Goal: Task Accomplishment & Management: Complete application form

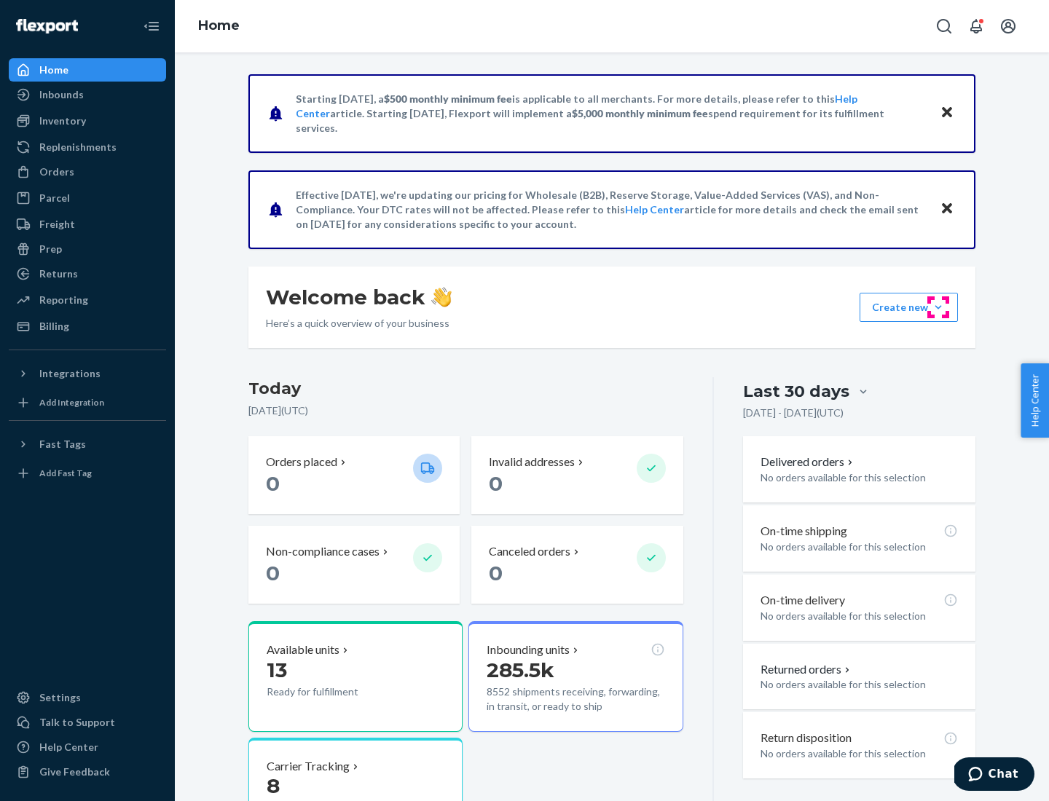
click at [938, 307] on button "Create new Create new inbound Create new order Create new product" at bounding box center [908, 307] width 98 height 29
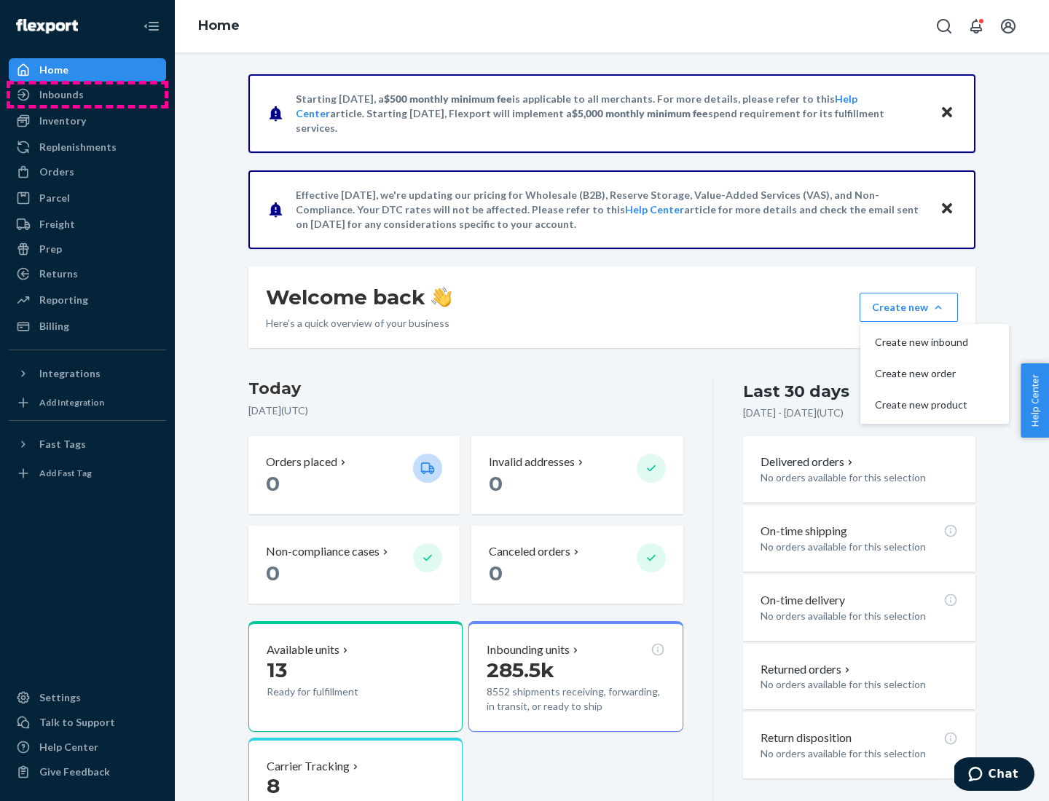
click at [87, 95] on div "Inbounds" at bounding box center [87, 94] width 154 height 20
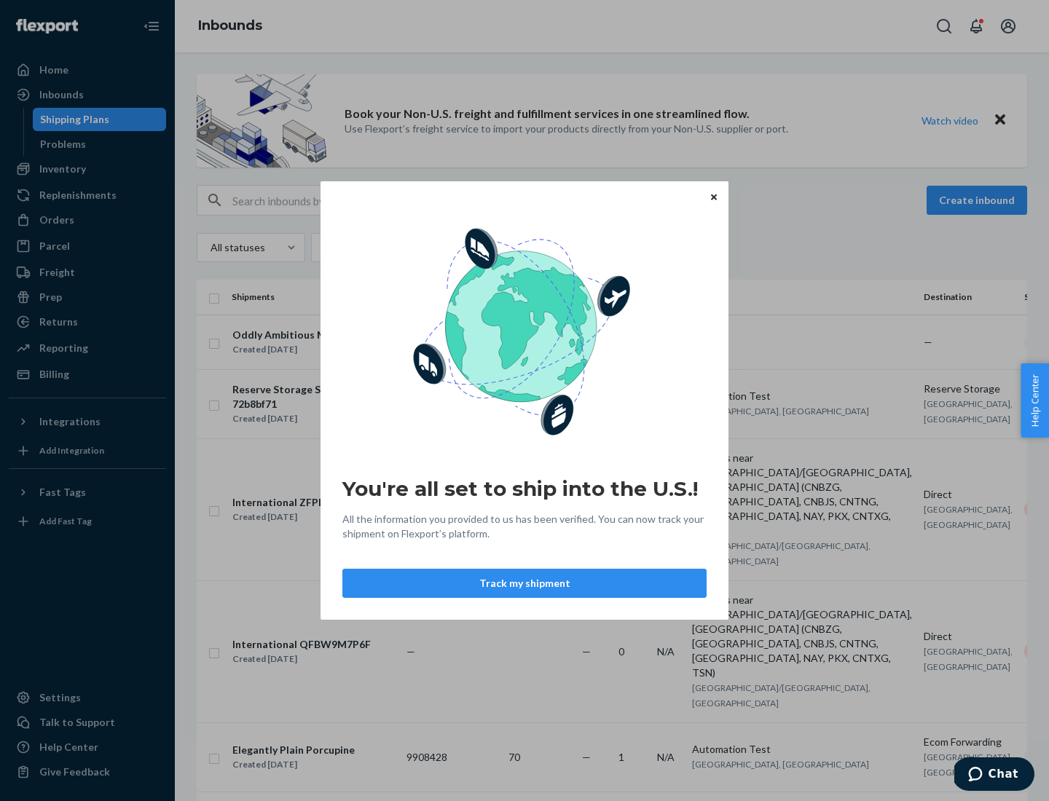
click at [524, 583] on button "Track my shipment" at bounding box center [524, 583] width 364 height 29
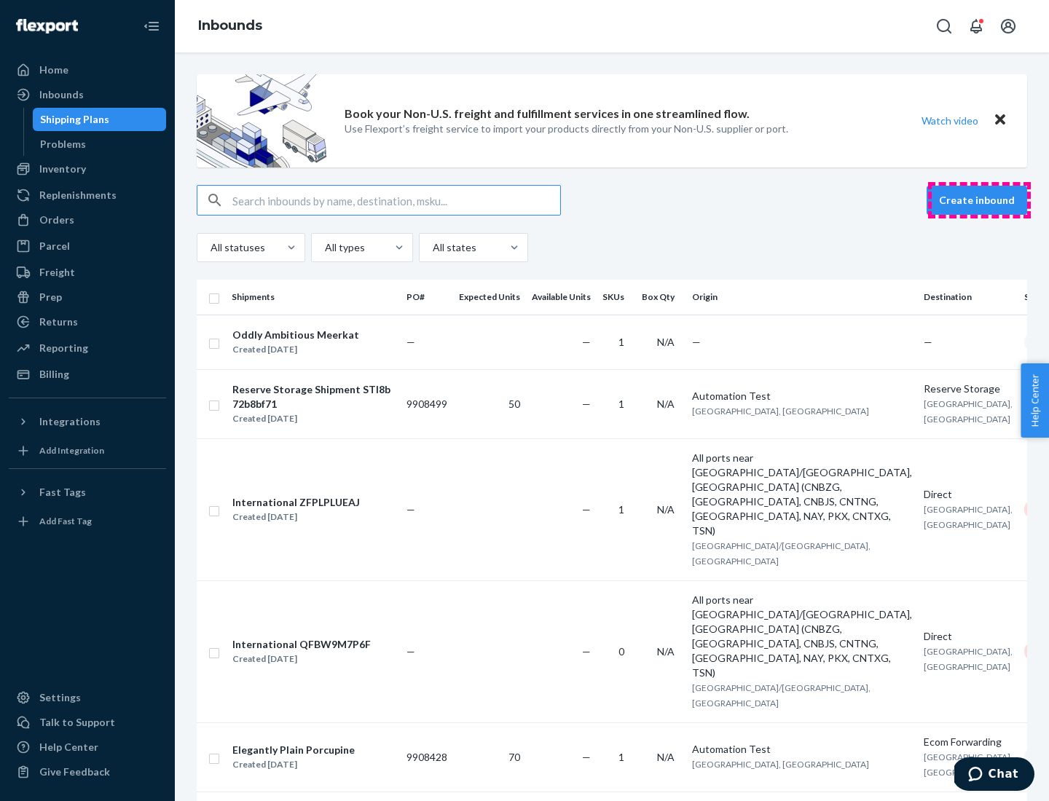
click at [979, 200] on button "Create inbound" at bounding box center [976, 200] width 101 height 29
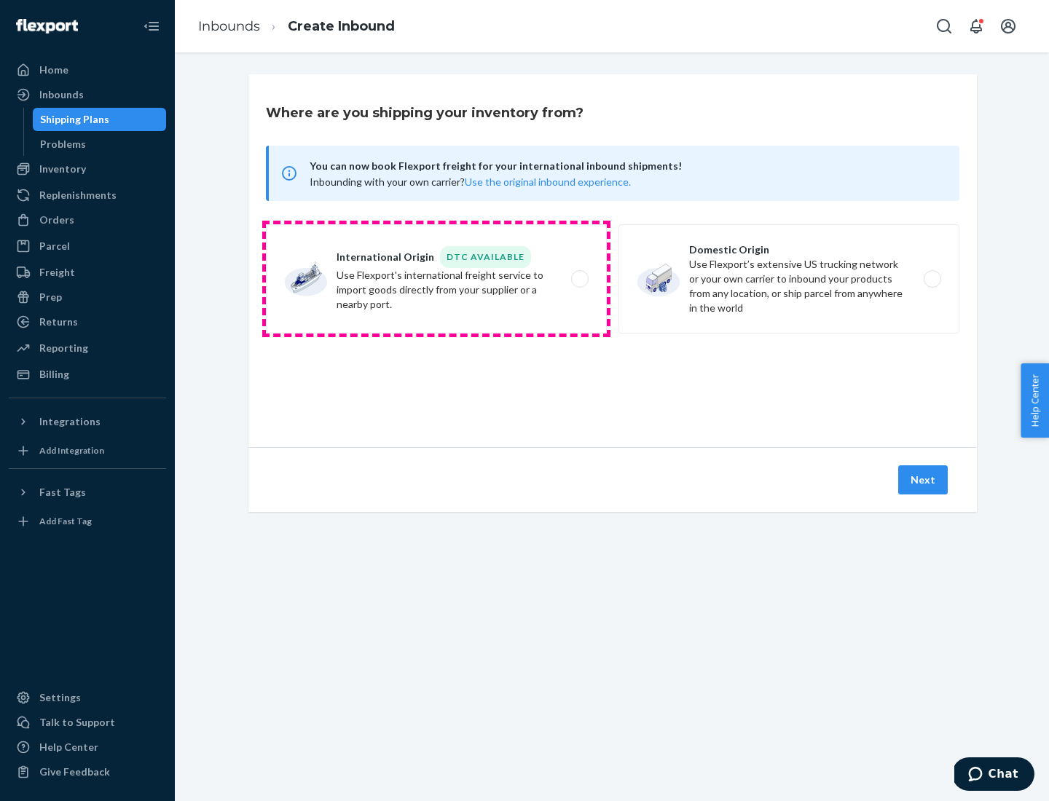
click at [436, 279] on label "International Origin DTC Available Use Flexport's international freight service…" at bounding box center [436, 278] width 341 height 109
click at [579, 279] on input "International Origin DTC Available Use Flexport's international freight service…" at bounding box center [583, 279] width 9 height 9
radio input "true"
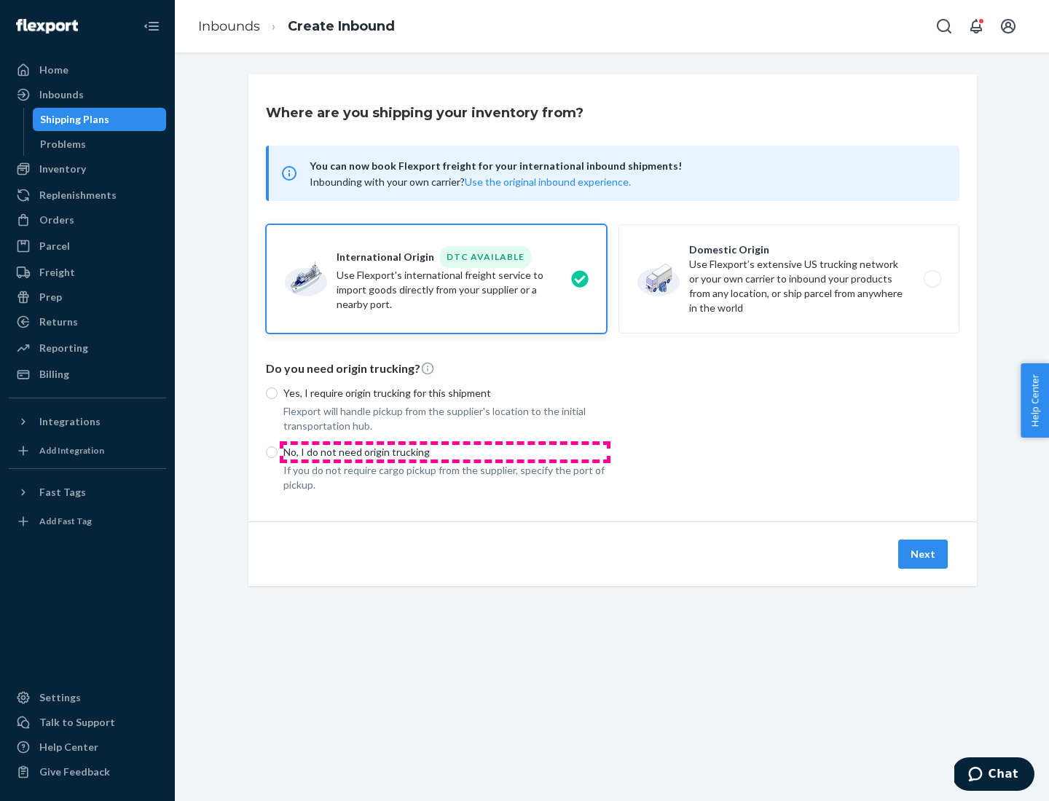
click at [445, 452] on p "No, I do not need origin trucking" at bounding box center [444, 452] width 323 height 15
click at [278, 452] on input "No, I do not need origin trucking" at bounding box center [272, 452] width 12 height 12
radio input "true"
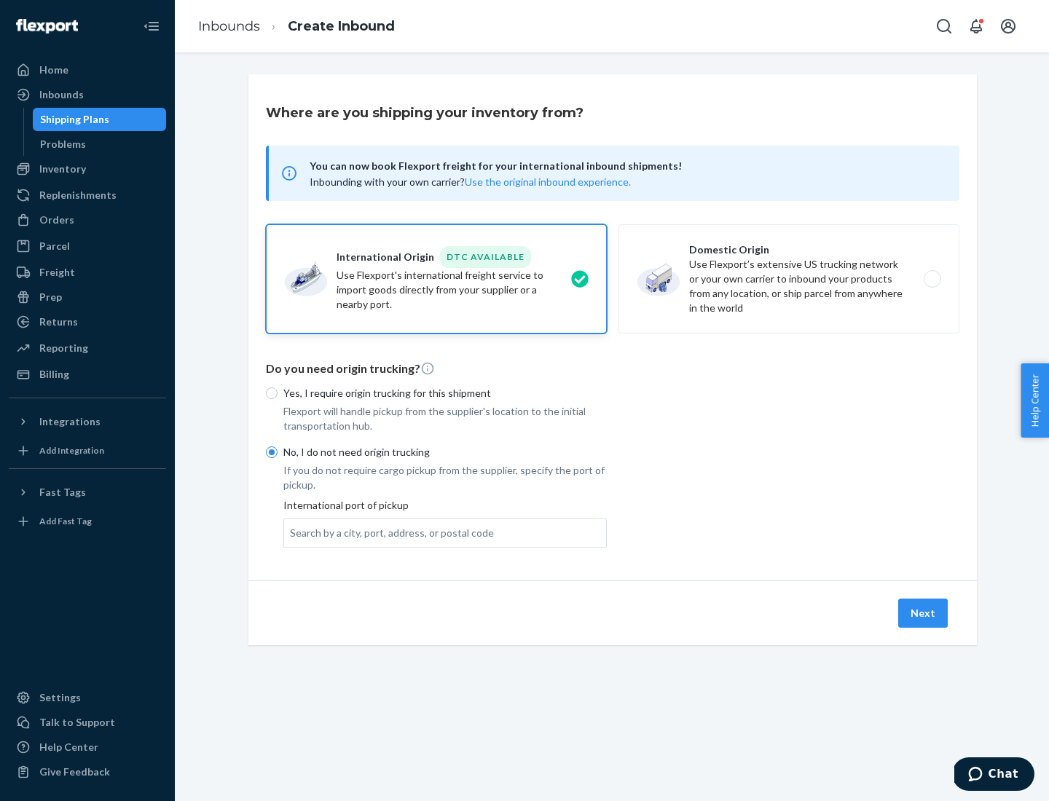
click at [388, 532] on div "Search by a city, port, address, or postal code" at bounding box center [392, 533] width 204 height 15
click at [291, 532] on input "Search by a city, port, address, or postal code" at bounding box center [290, 533] width 1 height 15
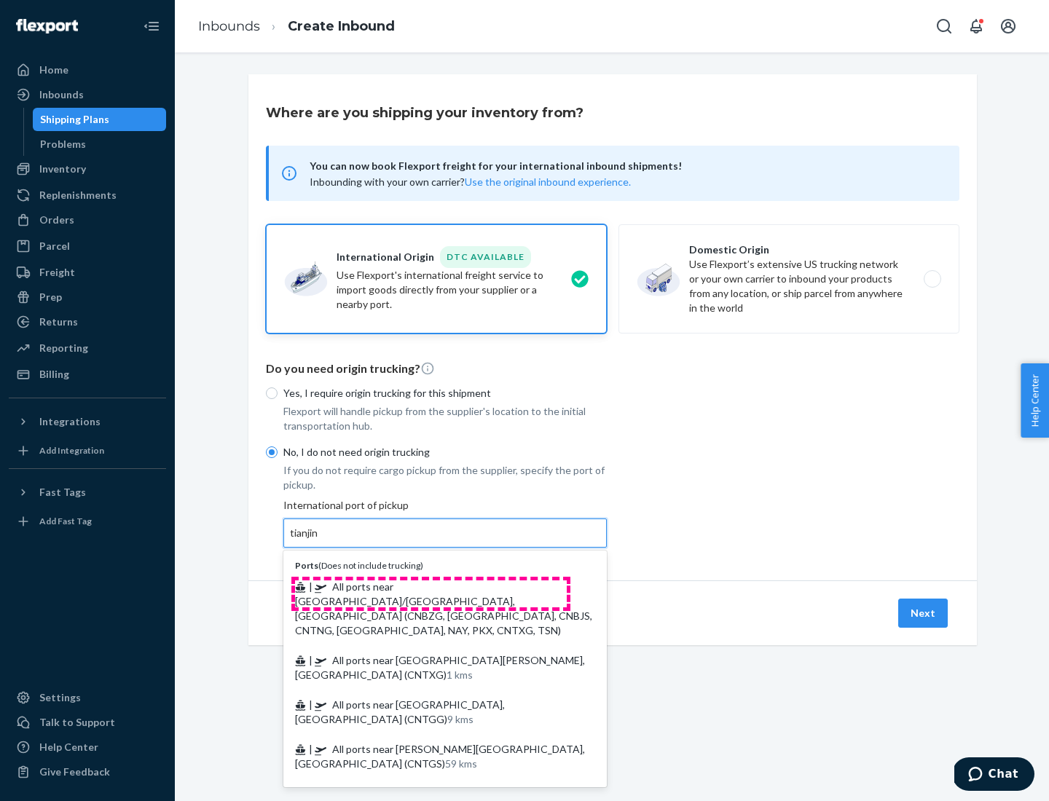
click at [430, 586] on span "| All ports near [GEOGRAPHIC_DATA]/[GEOGRAPHIC_DATA], [GEOGRAPHIC_DATA] (CNBZG,…" at bounding box center [443, 609] width 297 height 56
click at [320, 540] on input "tianjin" at bounding box center [305, 533] width 30 height 15
type input "All ports near [GEOGRAPHIC_DATA]/[GEOGRAPHIC_DATA], [GEOGRAPHIC_DATA] (CNBZG, […"
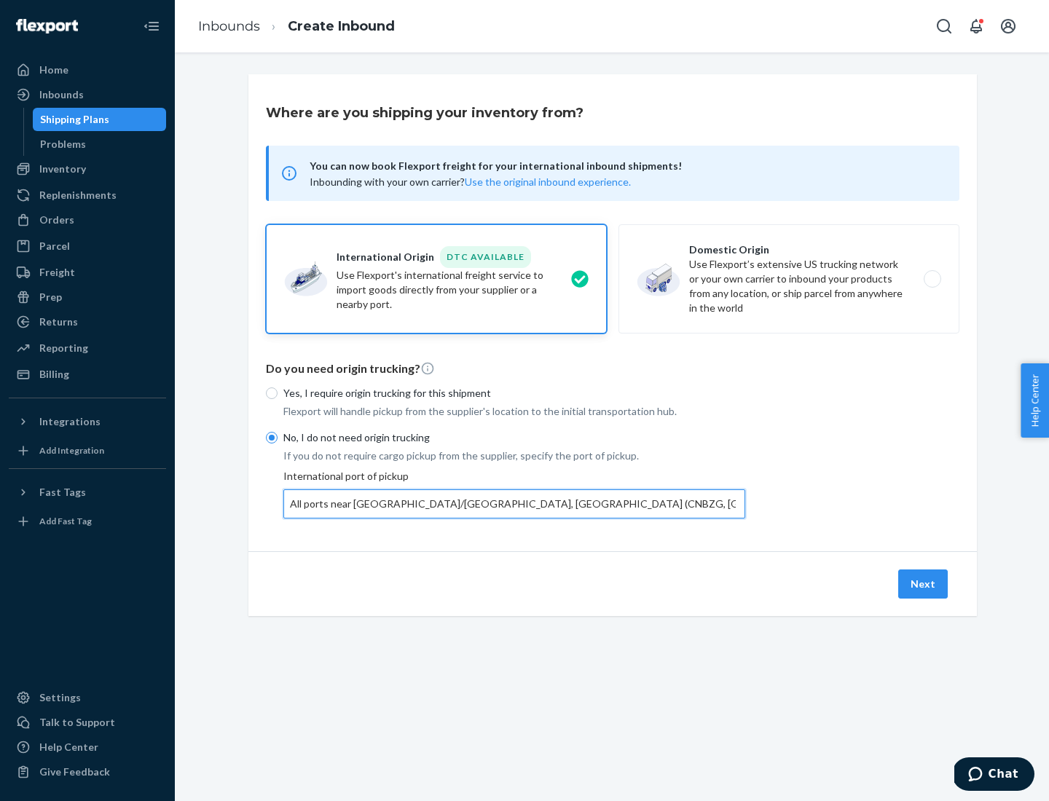
click at [924, 583] on button "Next" at bounding box center [923, 584] width 50 height 29
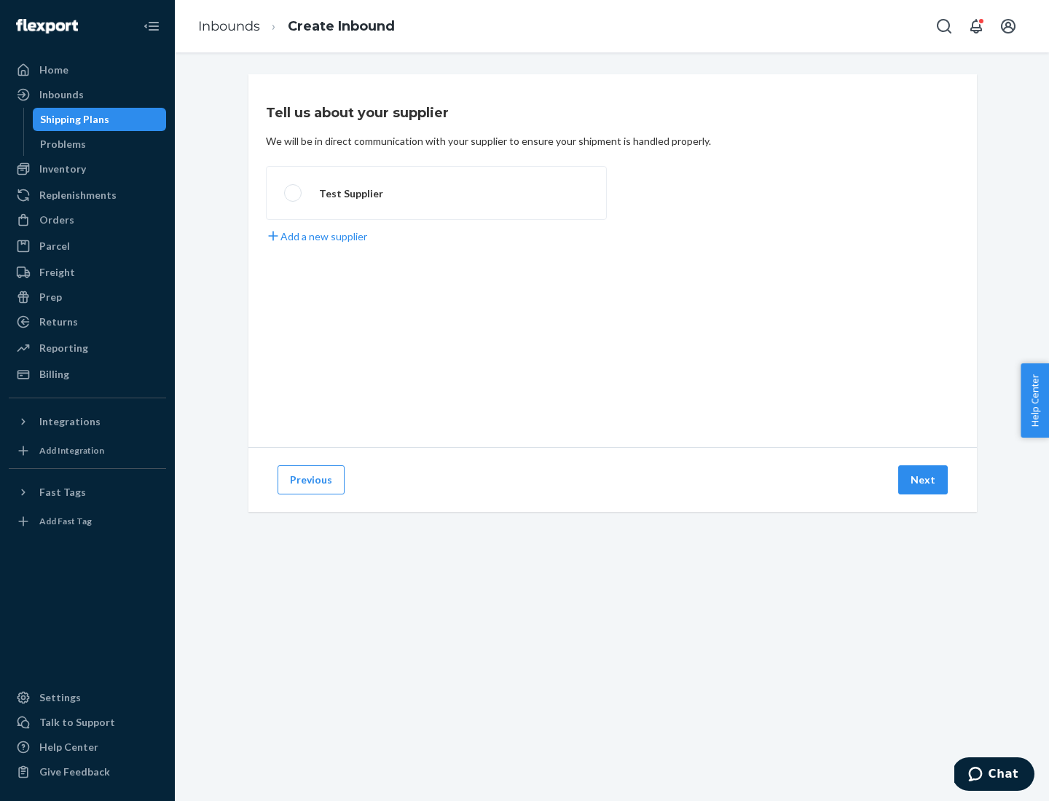
click at [436, 193] on label "Test Supplier" at bounding box center [436, 193] width 341 height 54
click at [294, 193] on input "Test Supplier" at bounding box center [288, 193] width 9 height 9
radio input "true"
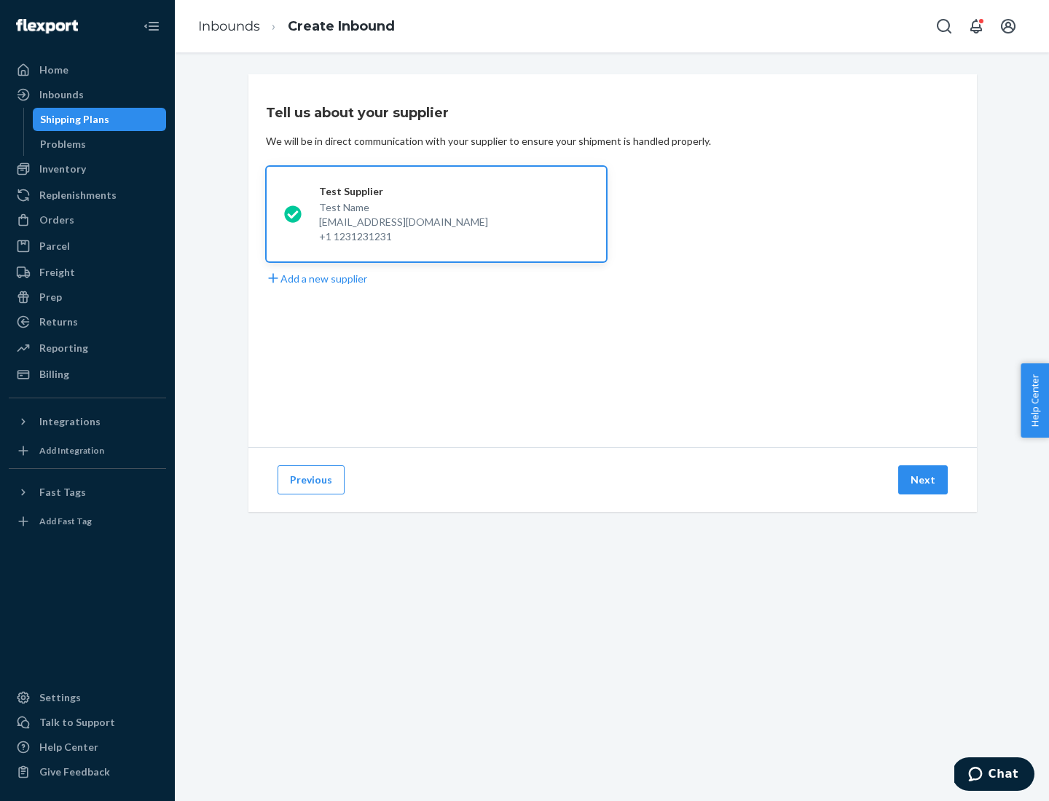
click at [924, 480] on button "Next" at bounding box center [923, 479] width 50 height 29
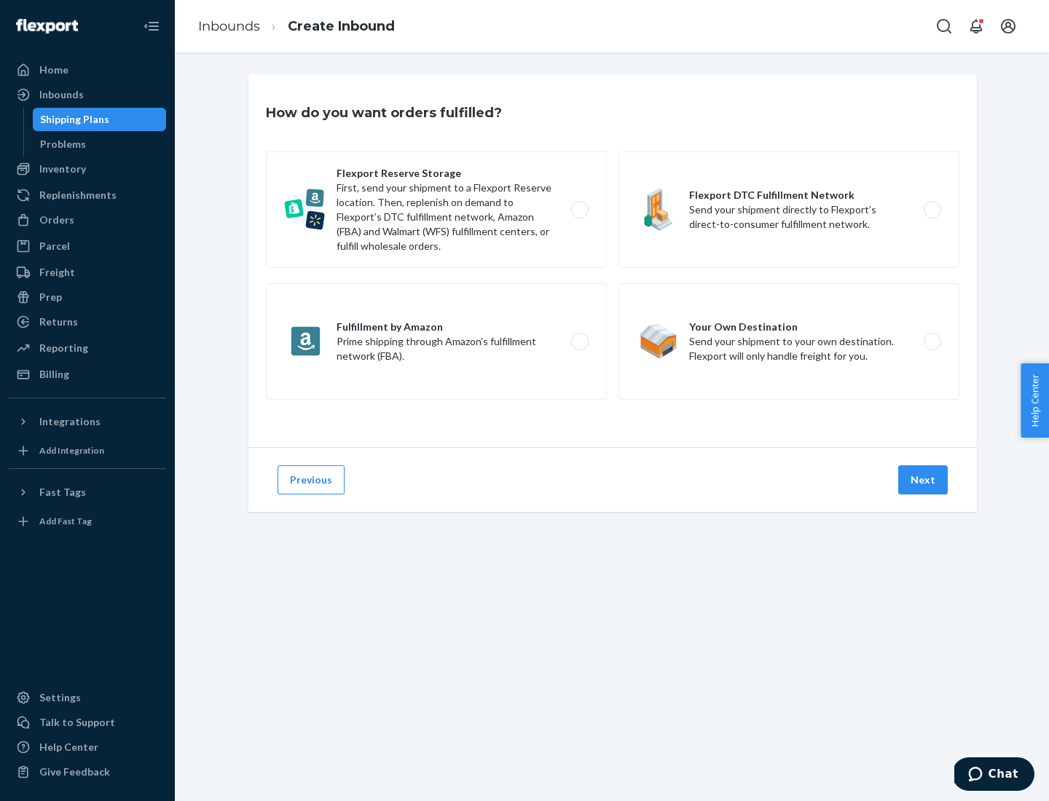
click at [436, 210] on label "Flexport Reserve Storage First, send your shipment to a Flexport Reserve locati…" at bounding box center [436, 210] width 341 height 117
click at [579, 210] on input "Flexport Reserve Storage First, send your shipment to a Flexport Reserve locati…" at bounding box center [583, 209] width 9 height 9
radio input "true"
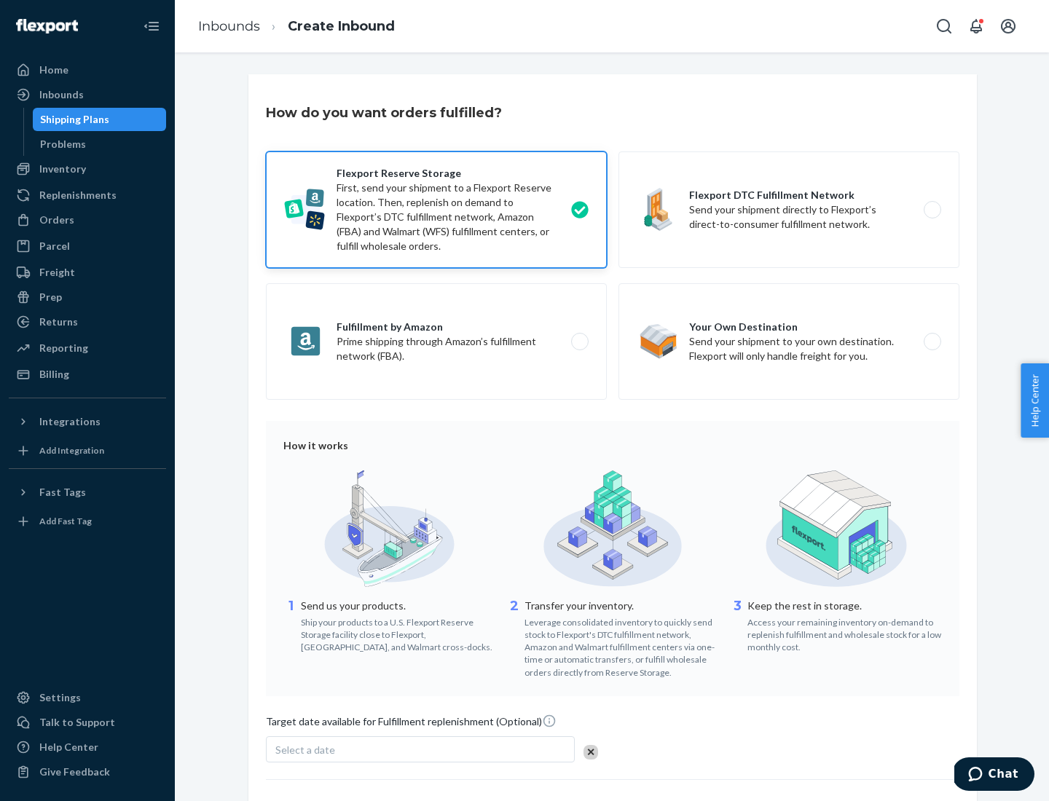
scroll to position [119, 0]
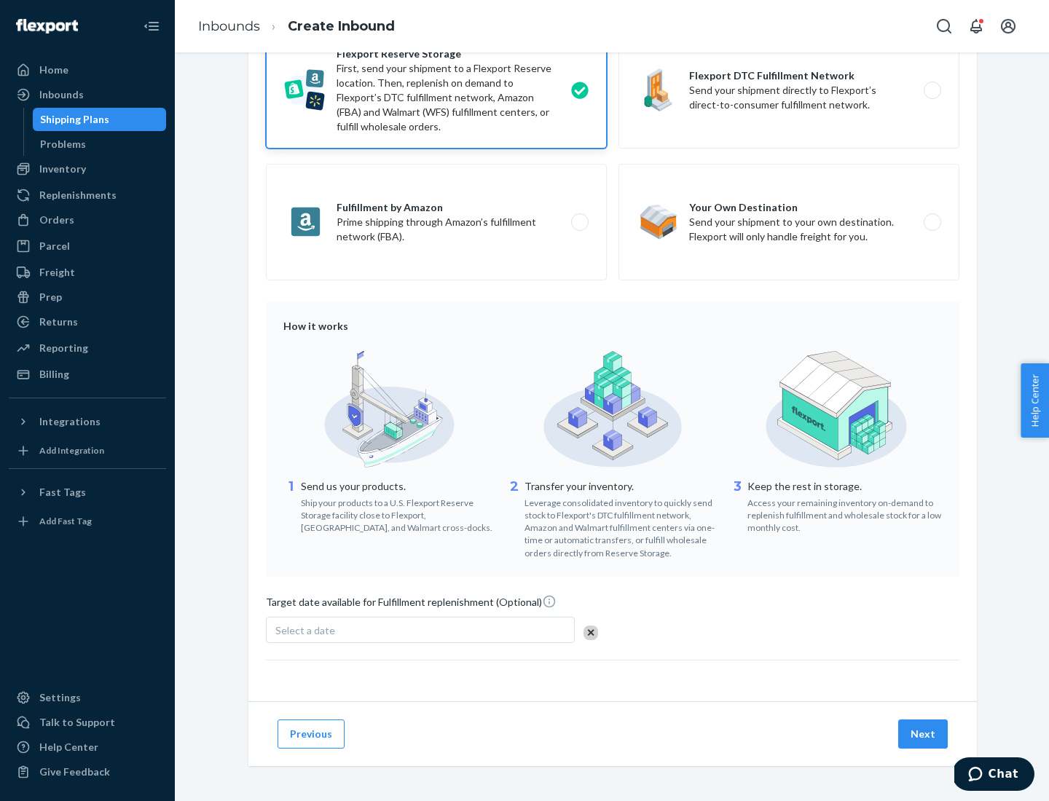
click at [924, 733] on button "Next" at bounding box center [923, 734] width 50 height 29
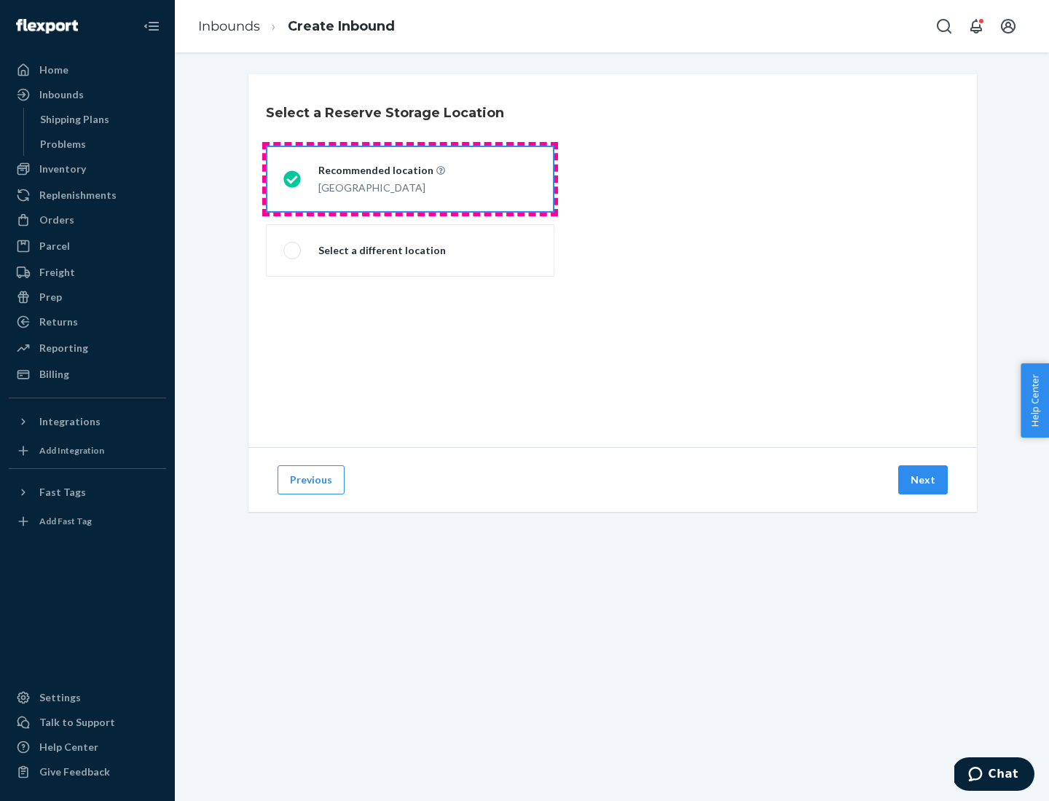
click at [410, 179] on div "[GEOGRAPHIC_DATA]" at bounding box center [381, 186] width 127 height 17
click at [293, 179] on input "Recommended location [GEOGRAPHIC_DATA]" at bounding box center [287, 179] width 9 height 9
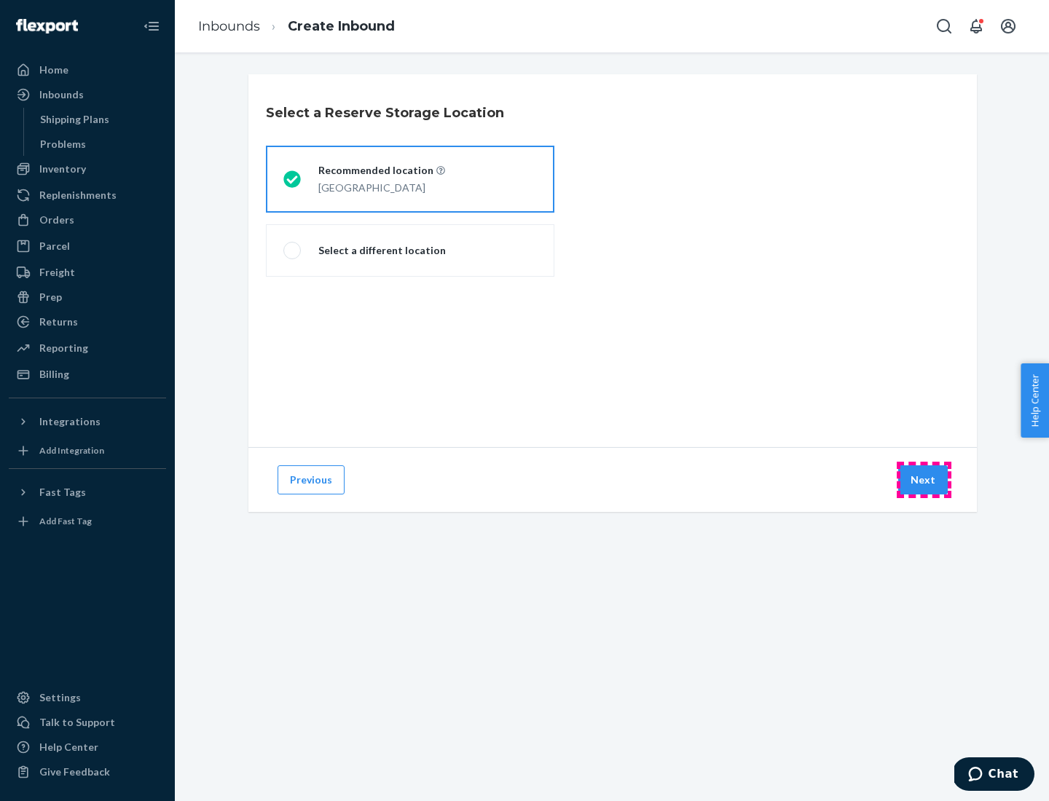
click at [924, 480] on button "Next" at bounding box center [923, 479] width 50 height 29
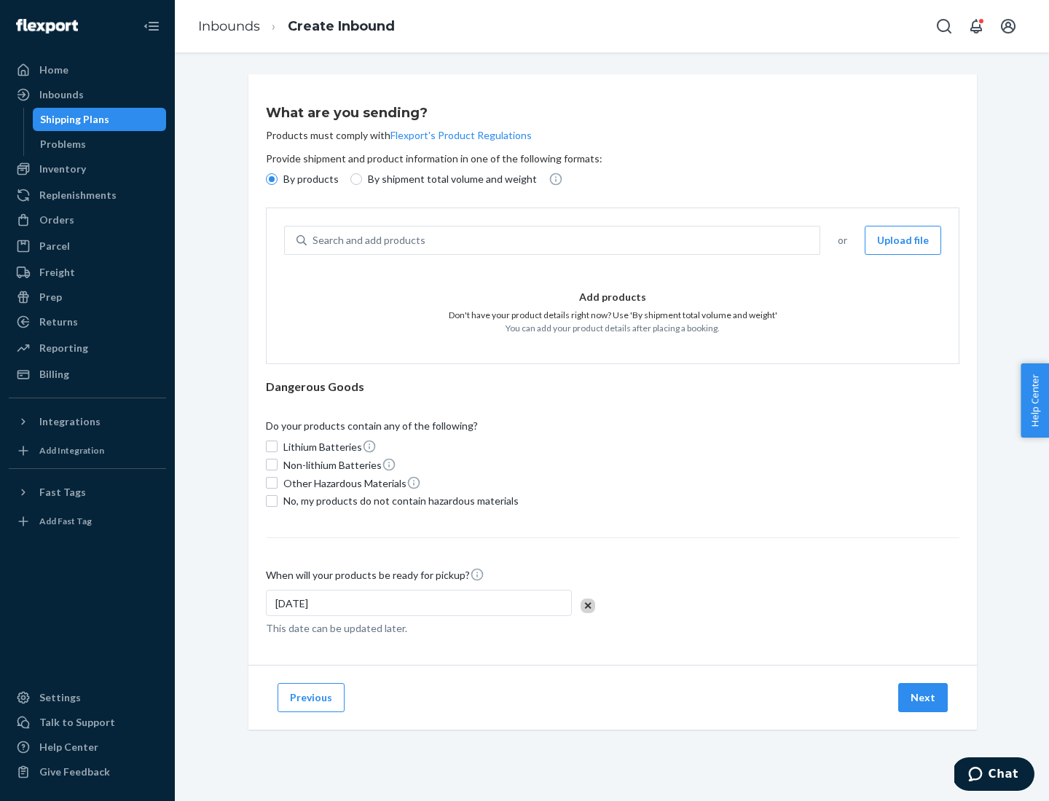
click at [564, 240] on div "Search and add products" at bounding box center [563, 240] width 513 height 26
click at [314, 240] on input "Search and add products" at bounding box center [312, 240] width 1 height 15
click at [354, 179] on input "By shipment total volume and weight" at bounding box center [356, 179] width 12 height 12
radio input "true"
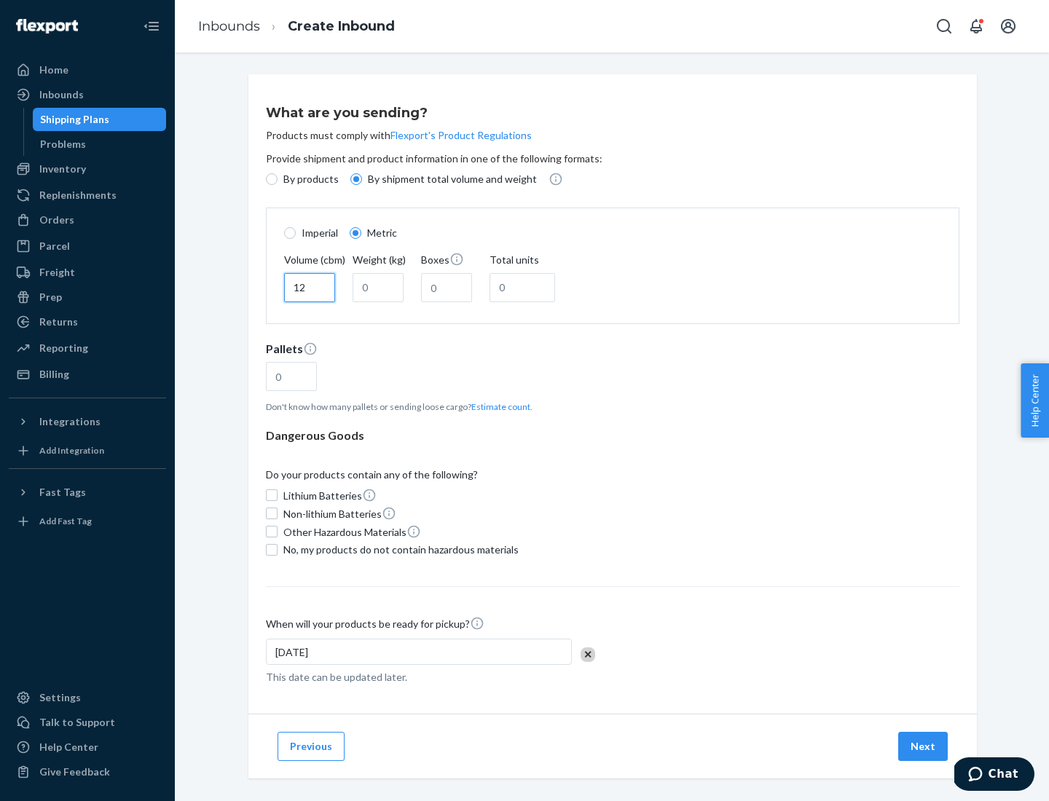
type input "12"
type input "22"
type input "222"
type input "121"
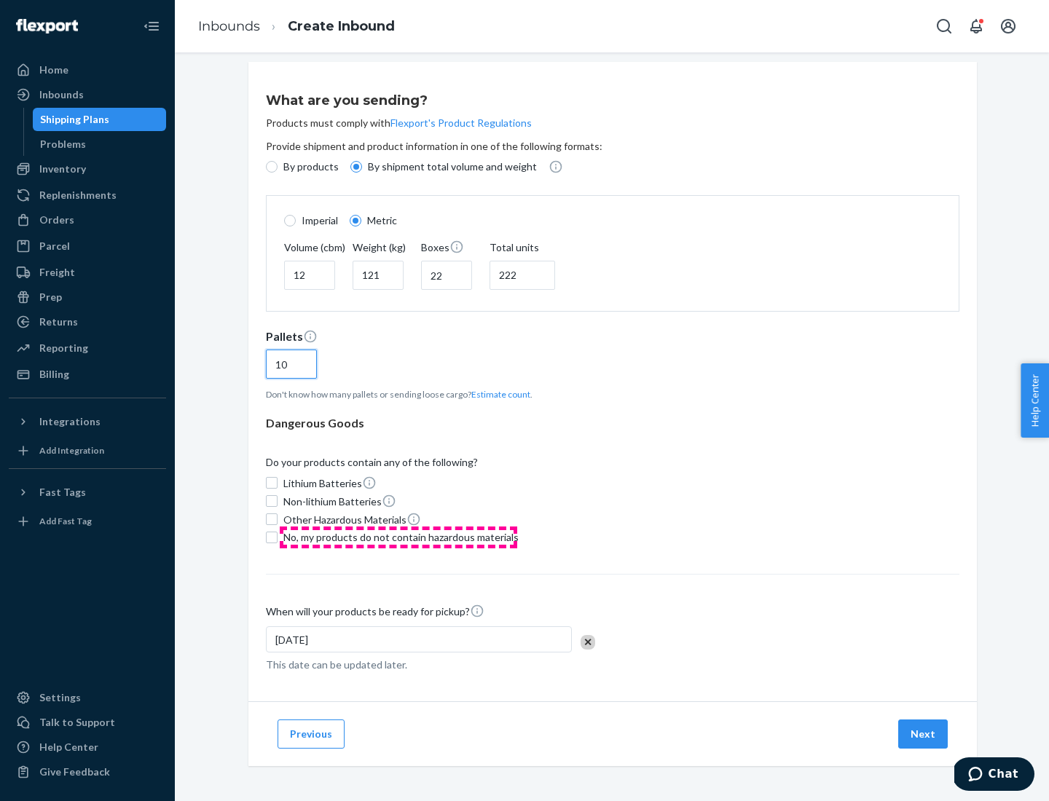
type input "10"
click at [398, 537] on span "No, my products do not contain hazardous materials" at bounding box center [400, 537] width 235 height 15
click at [278, 537] on input "No, my products do not contain hazardous materials" at bounding box center [272, 538] width 12 height 12
checkbox input "true"
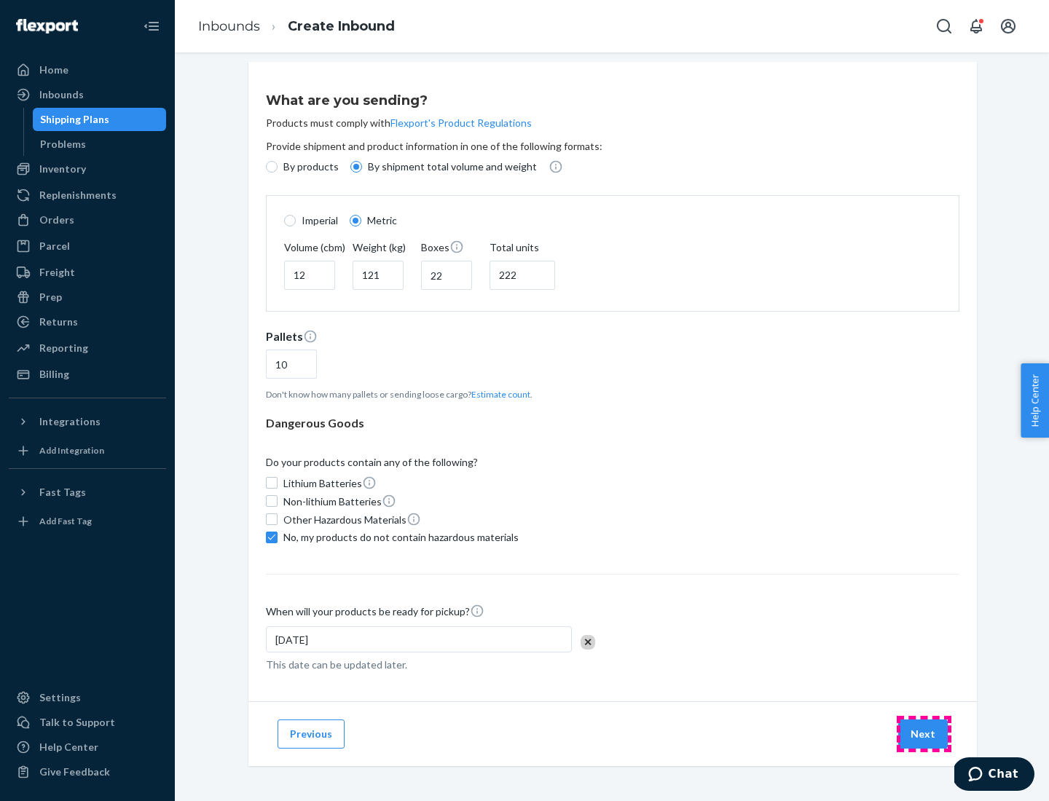
click at [924, 733] on button "Next" at bounding box center [923, 734] width 50 height 29
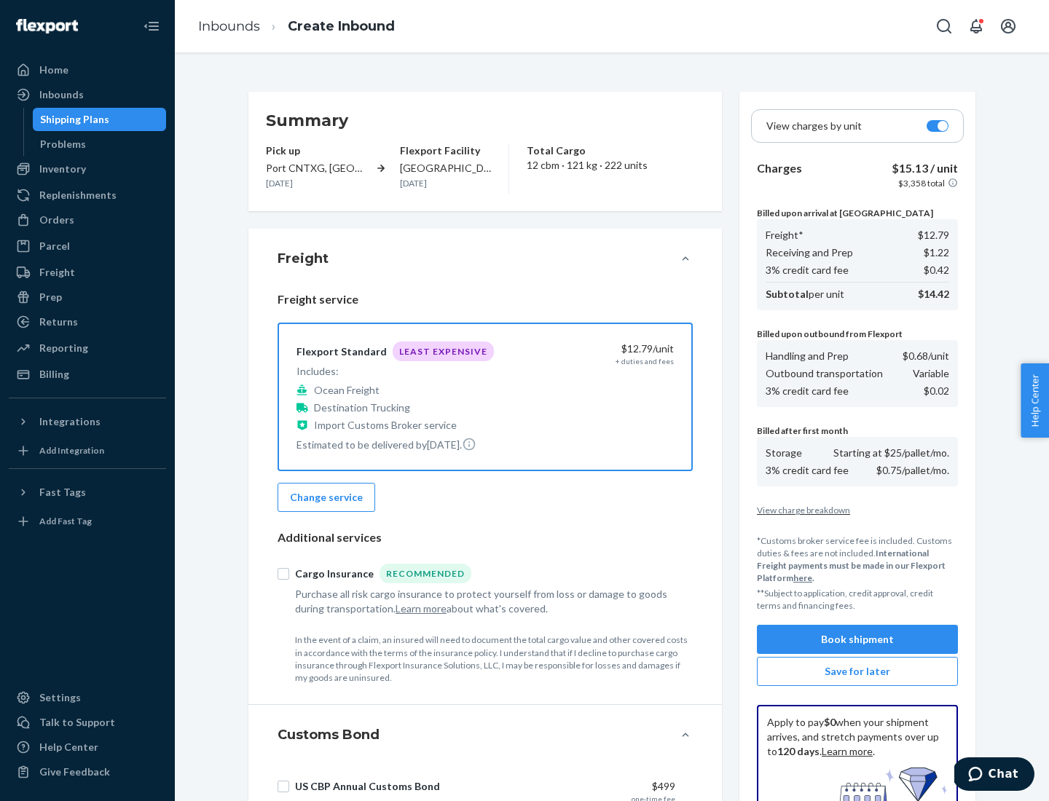
scroll to position [213, 0]
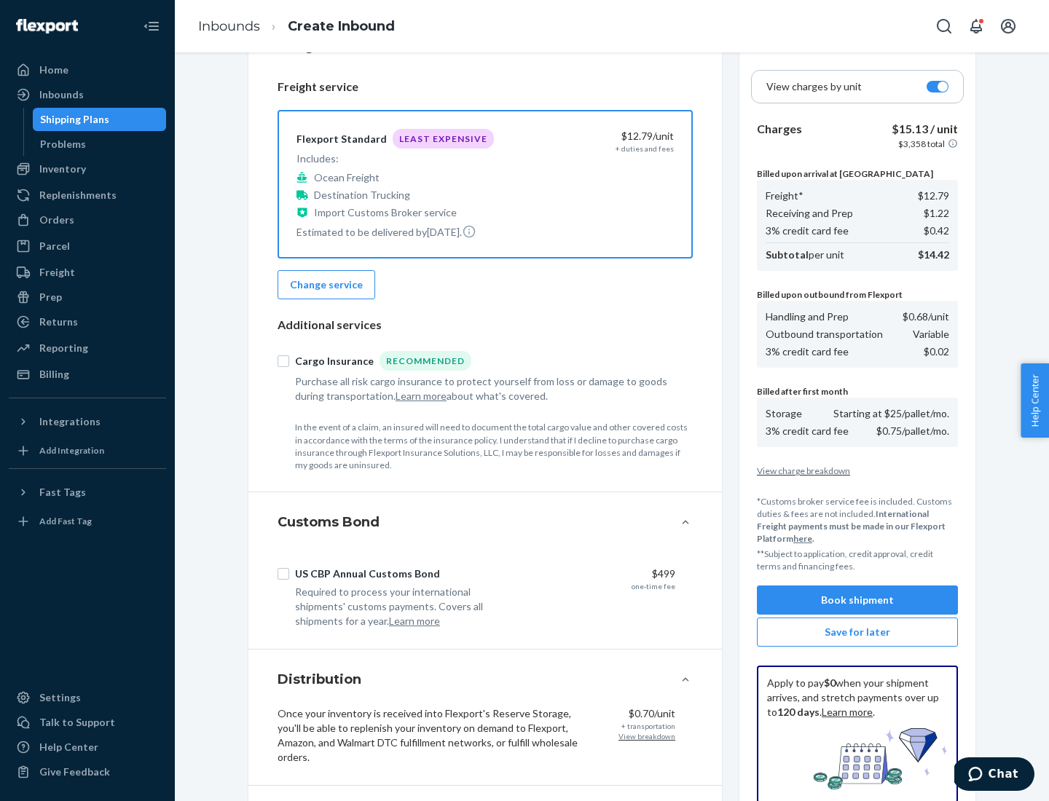
click at [857, 600] on button "Book shipment" at bounding box center [857, 600] width 201 height 29
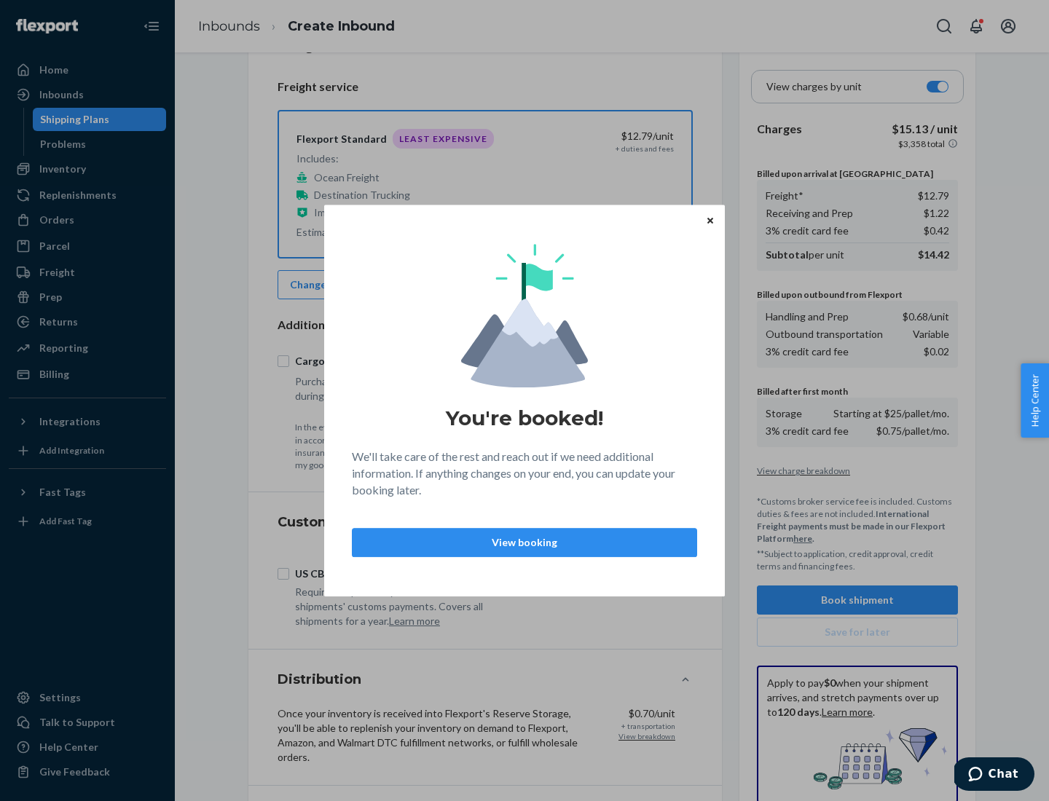
click at [524, 542] on p "View booking" at bounding box center [524, 542] width 320 height 15
